Goal: Transaction & Acquisition: Purchase product/service

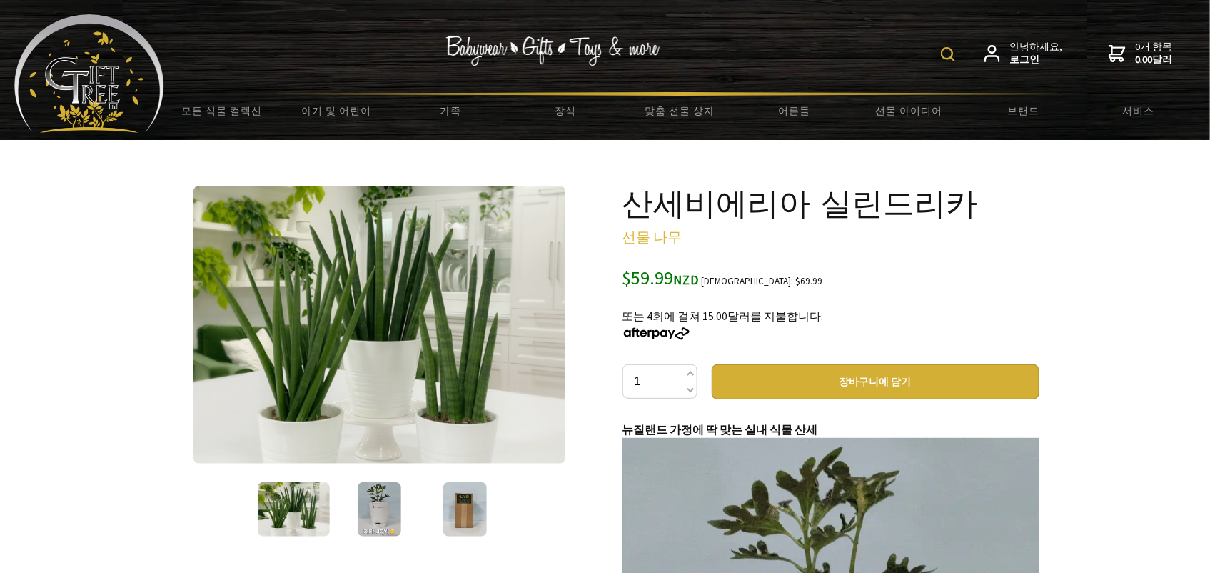
click at [377, 519] on img at bounding box center [380, 509] width 44 height 54
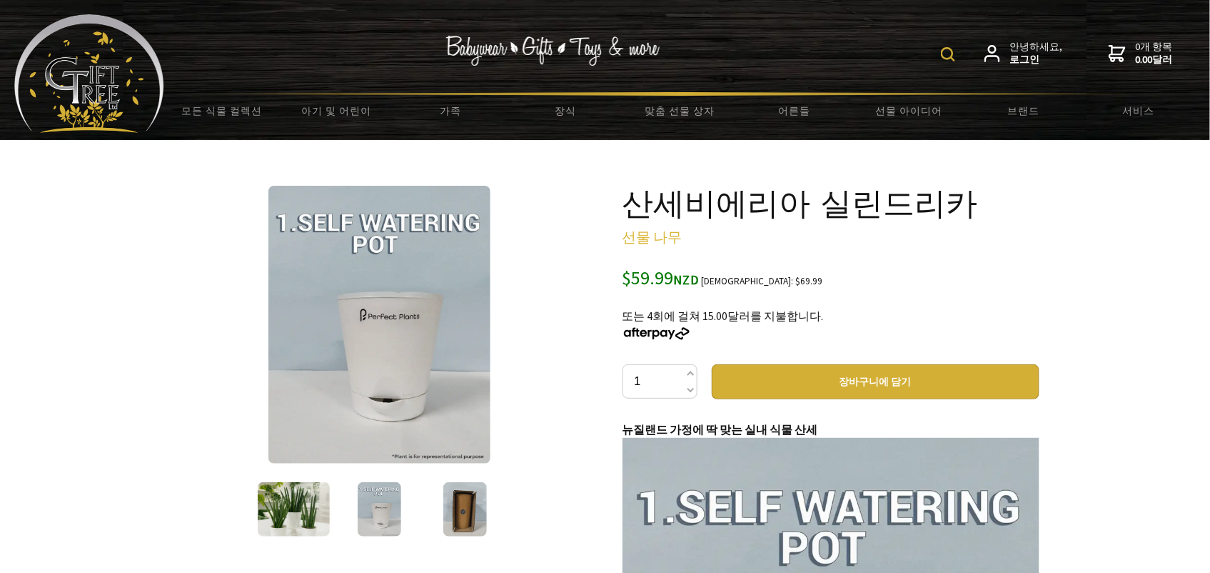
click at [298, 520] on img at bounding box center [294, 509] width 72 height 54
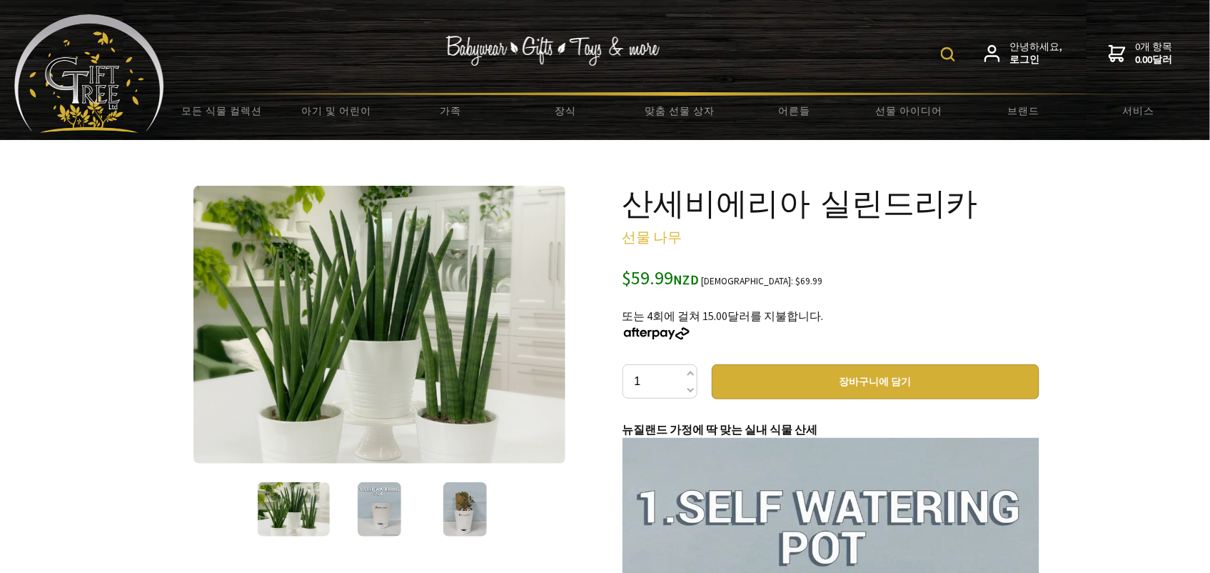
click at [858, 385] on font "장바구니에 담기" at bounding box center [875, 381] width 72 height 13
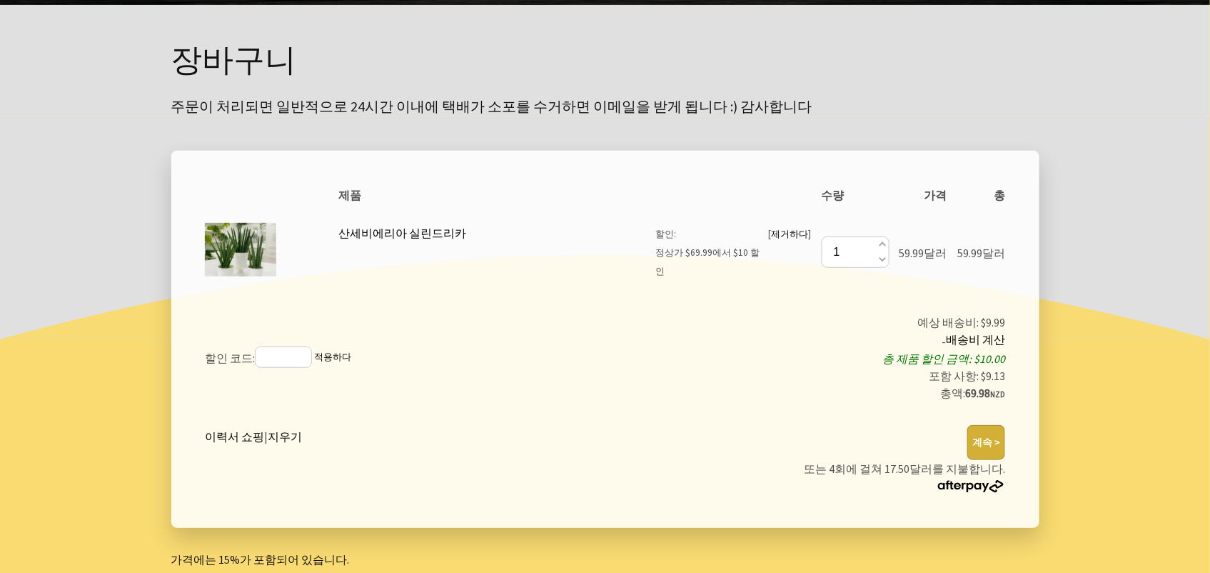
scroll to position [142, 0]
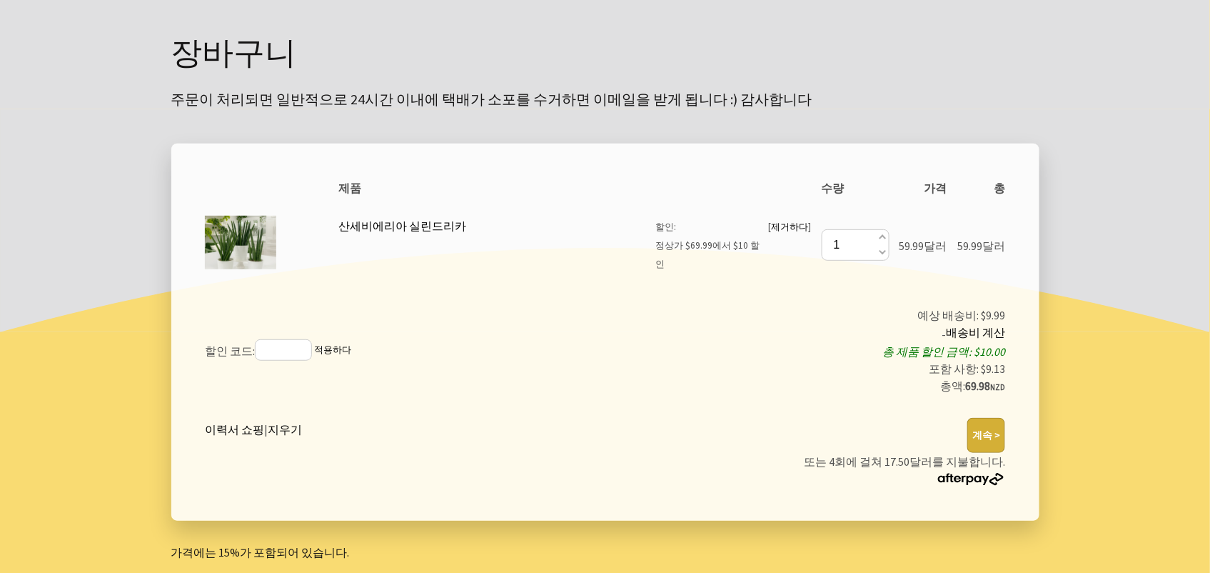
click at [243, 255] on img at bounding box center [240, 242] width 71 height 71
click at [1086, 195] on div at bounding box center [605, 357] width 1210 height 497
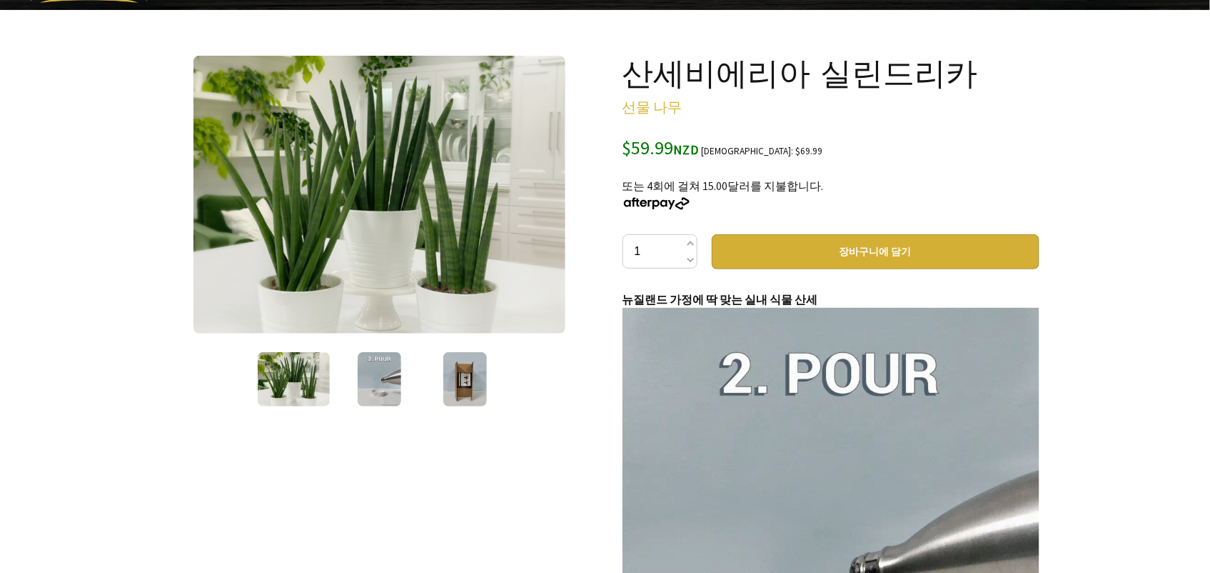
scroll to position [142, 0]
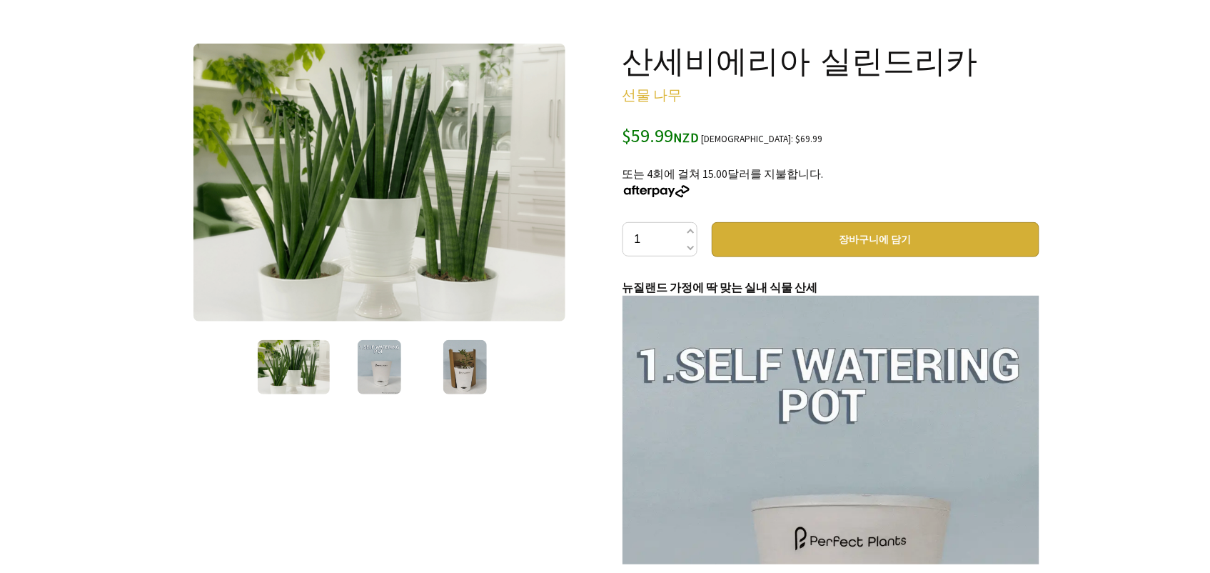
click at [290, 373] on img at bounding box center [294, 367] width 72 height 54
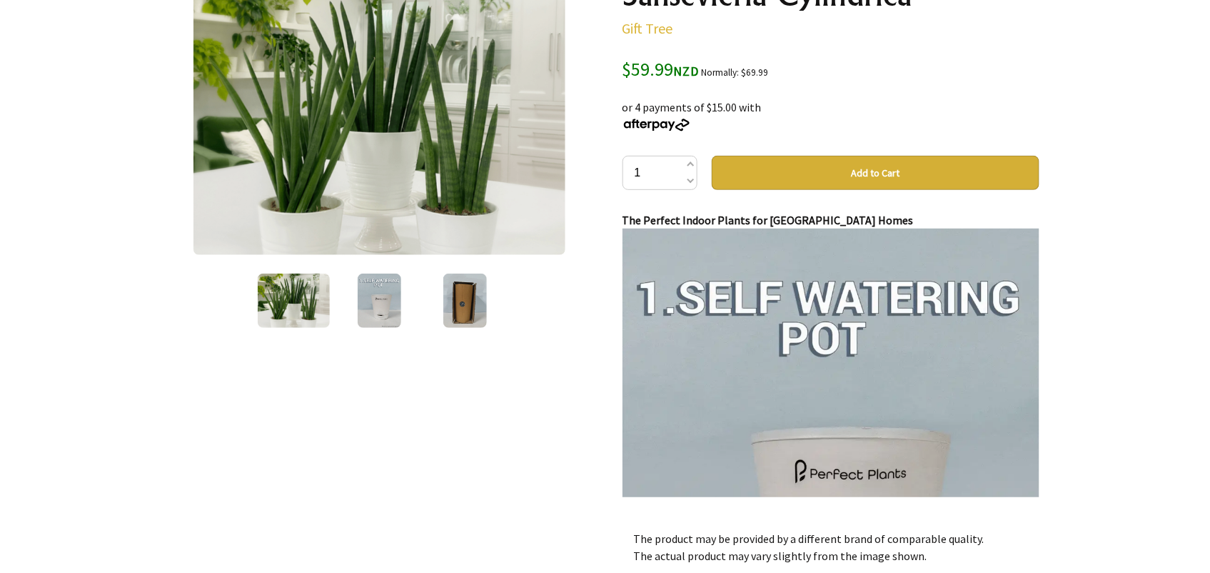
scroll to position [213, 0]
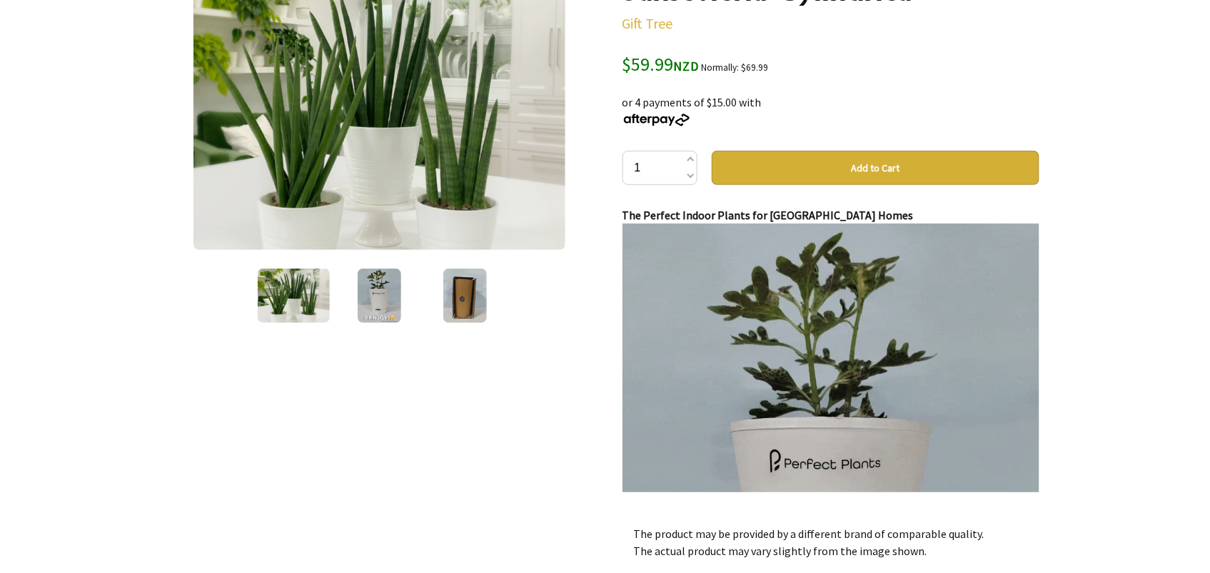
click at [296, 307] on img at bounding box center [294, 295] width 72 height 54
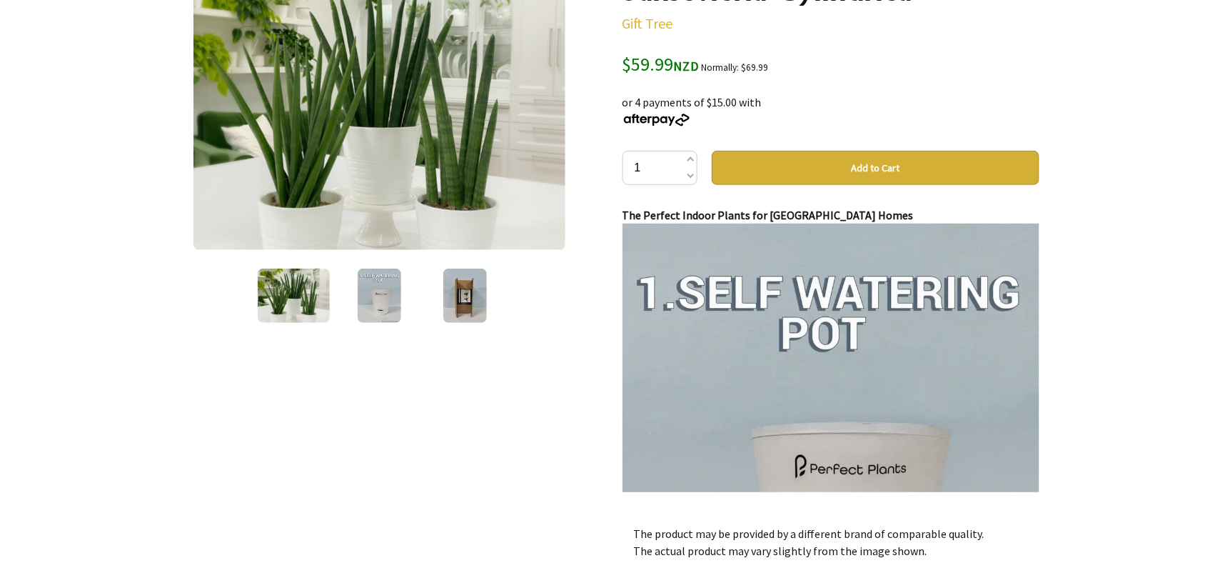
click at [415, 131] on img at bounding box center [379, 111] width 373 height 278
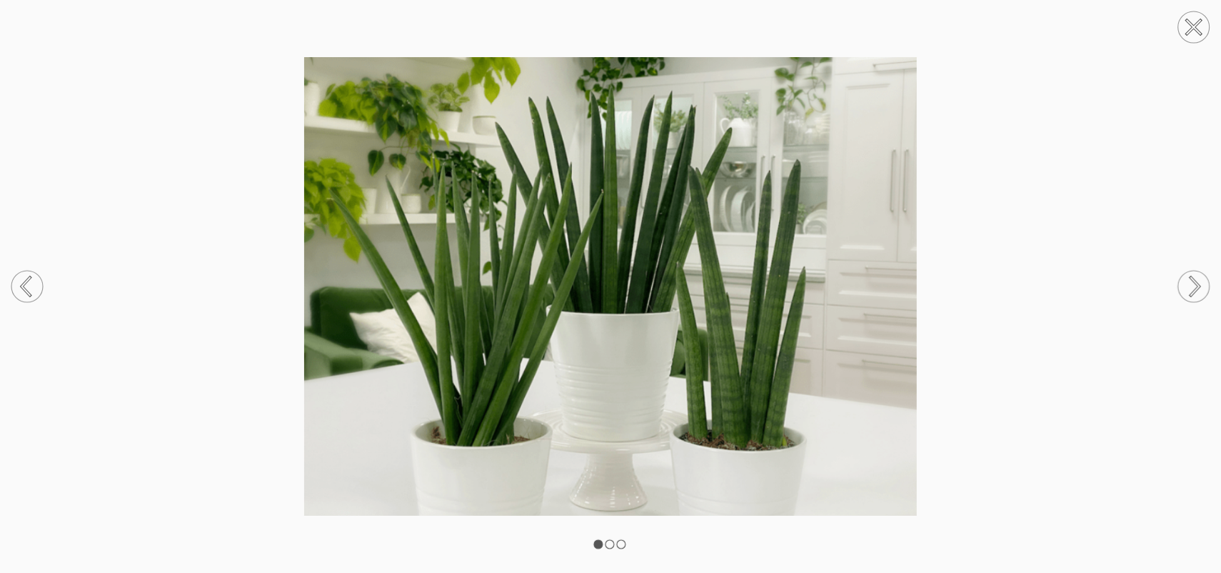
click at [1199, 289] on circle at bounding box center [1193, 286] width 31 height 31
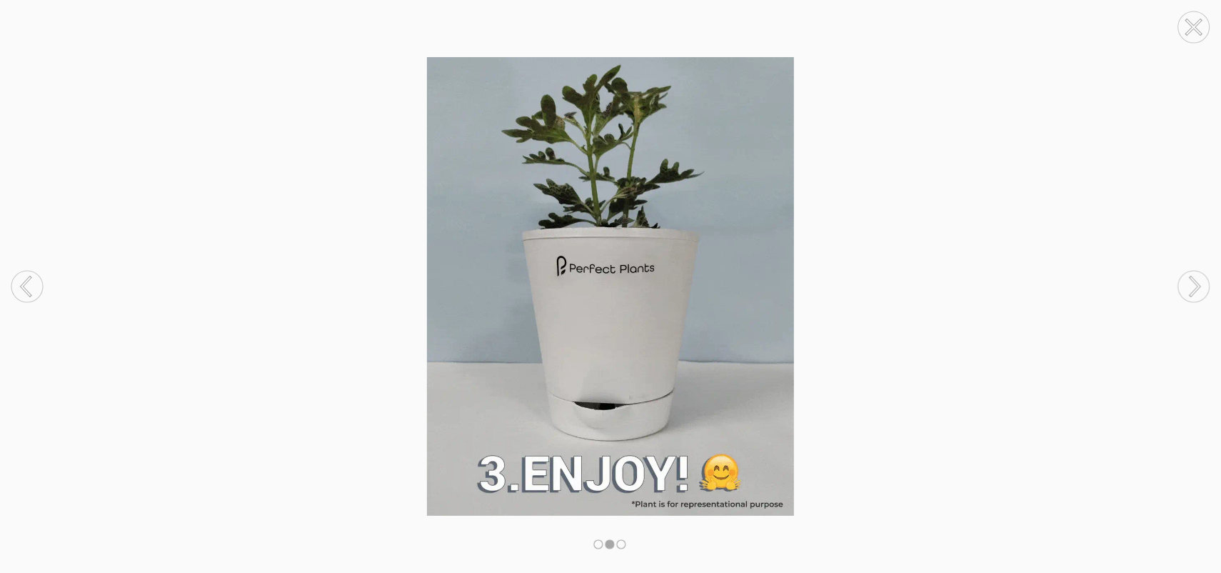
click at [1199, 289] on circle at bounding box center [1193, 286] width 31 height 31
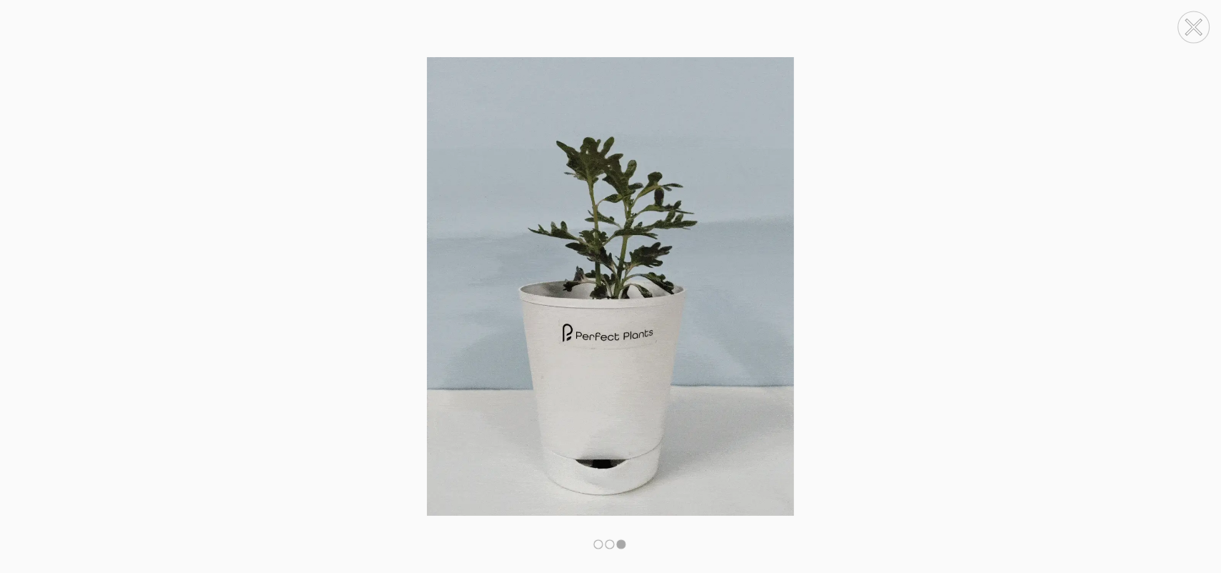
click at [1199, 289] on circle at bounding box center [1193, 286] width 31 height 31
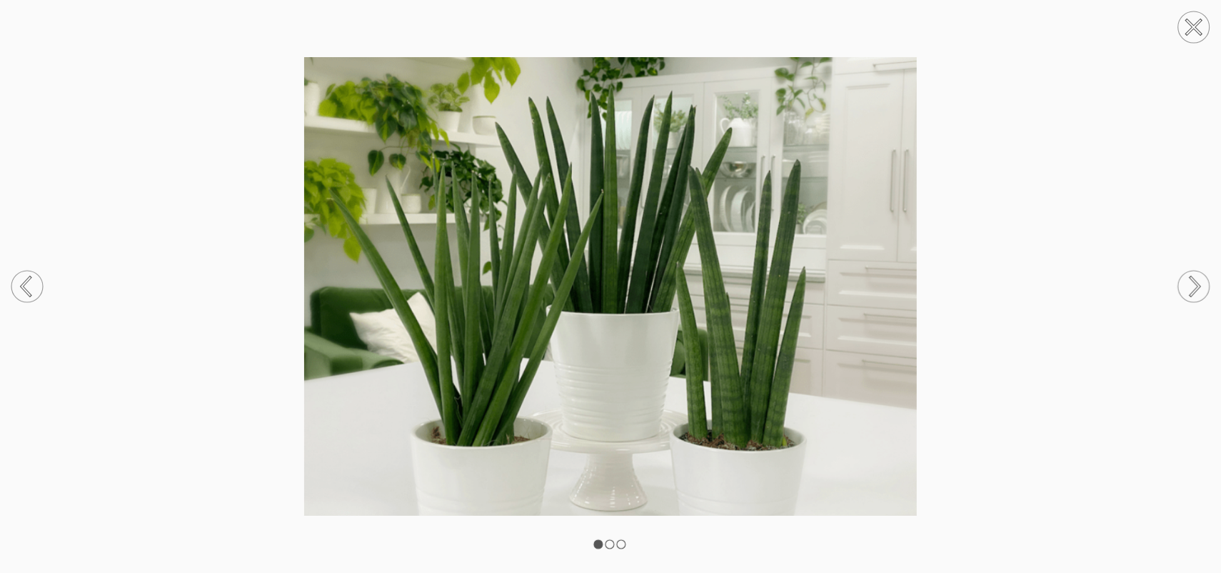
click at [1199, 289] on circle at bounding box center [1193, 286] width 31 height 31
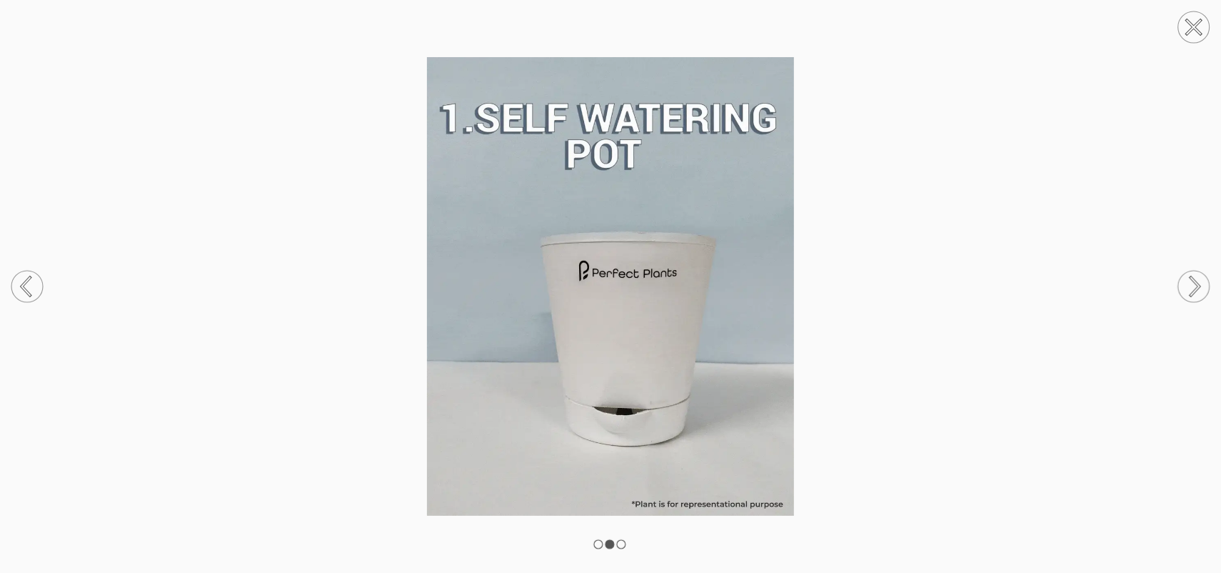
click at [1199, 14] on circle at bounding box center [1193, 26] width 31 height 31
